Goal: Find specific page/section: Find specific page/section

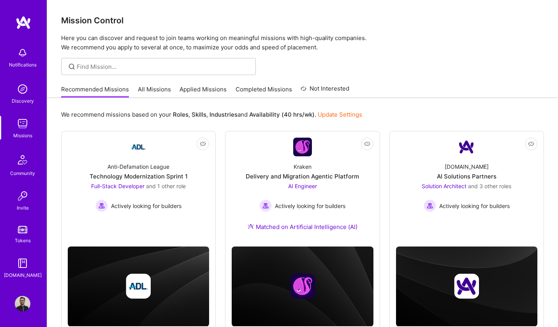
click at [165, 86] on link "All Missions" at bounding box center [154, 91] width 33 height 13
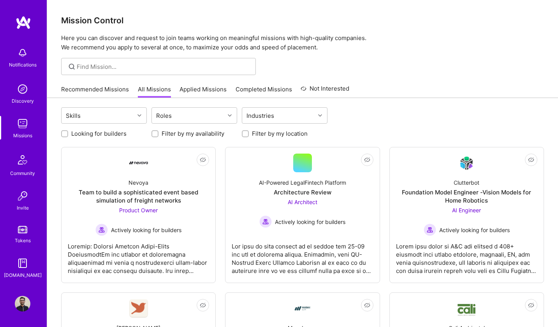
click at [66, 132] on input "Looking for builders" at bounding box center [65, 134] width 5 height 5
checkbox input "true"
click at [243, 134] on input "Filter by my location" at bounding box center [245, 134] width 5 height 5
checkbox input "true"
click at [222, 87] on link "Applied Missions" at bounding box center [203, 91] width 47 height 13
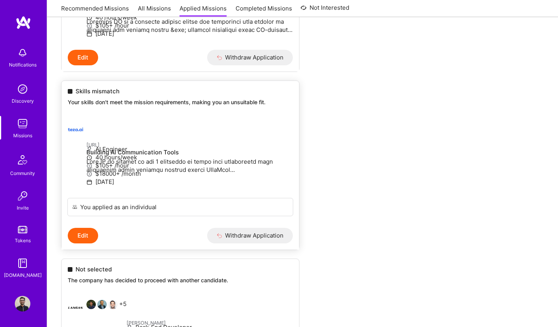
scroll to position [526, 0]
